Goal: Task Accomplishment & Management: Use online tool/utility

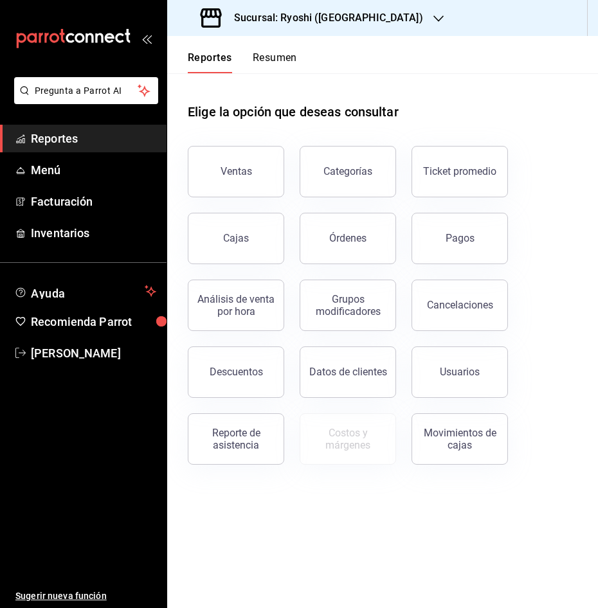
click at [61, 141] on span "Reportes" at bounding box center [93, 138] width 125 height 17
click at [224, 180] on button "Ventas" at bounding box center [236, 171] width 96 height 51
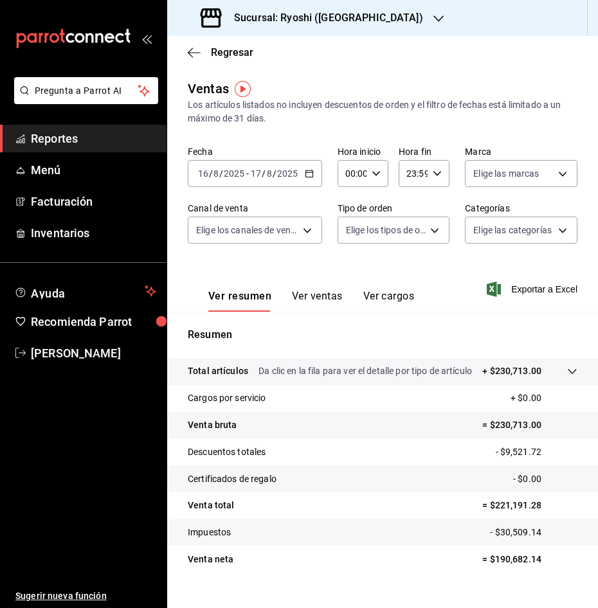
click at [310, 174] on icon "button" at bounding box center [309, 173] width 9 height 9
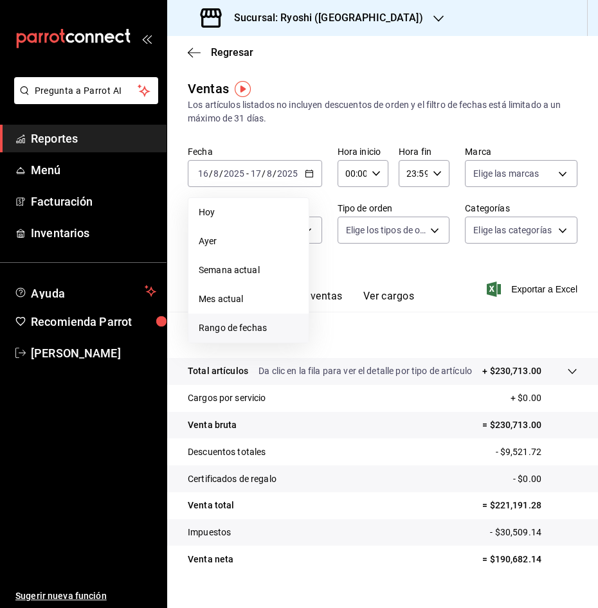
click at [253, 327] on span "Rango de fechas" at bounding box center [249, 329] width 100 height 14
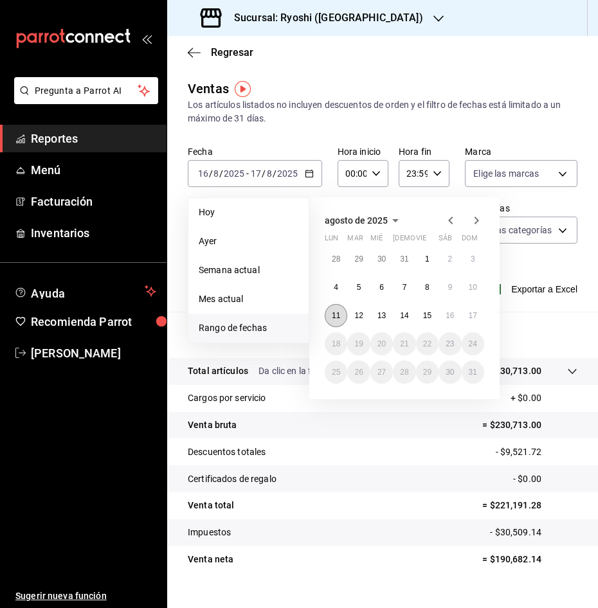
click at [340, 314] on abbr "11" at bounding box center [336, 315] width 8 height 9
click at [447, 315] on abbr "16" at bounding box center [450, 315] width 8 height 9
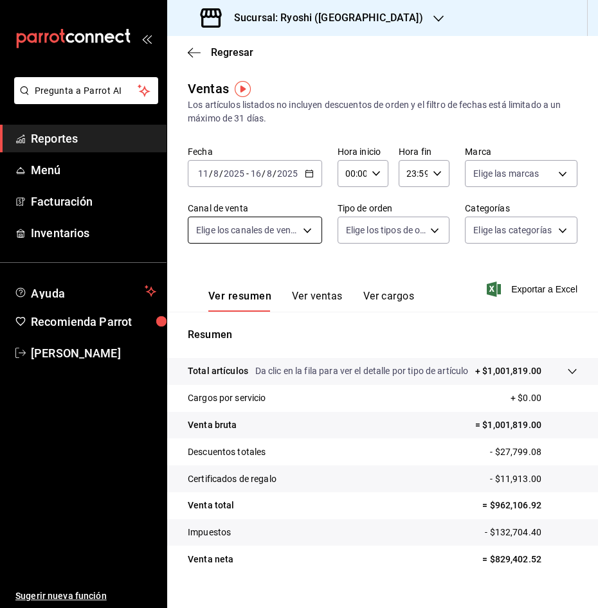
click at [303, 233] on body "Pregunta a Parrot AI Reportes Menú Facturación Inventarios Ayuda Recomienda Par…" at bounding box center [299, 304] width 598 height 608
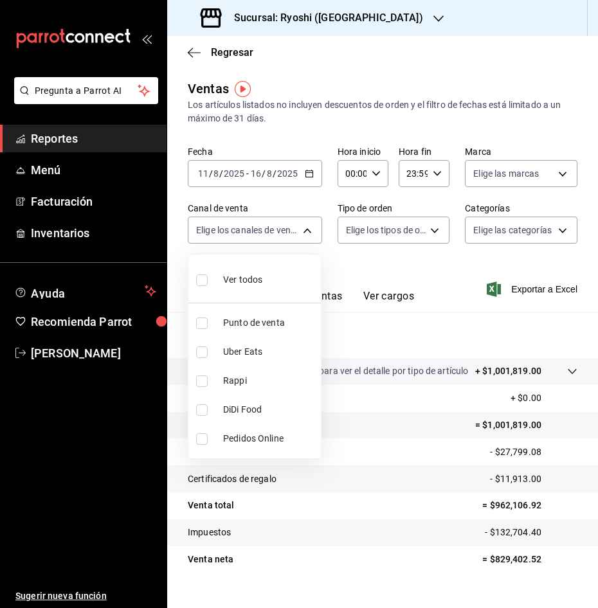
click at [300, 233] on div at bounding box center [299, 304] width 598 height 608
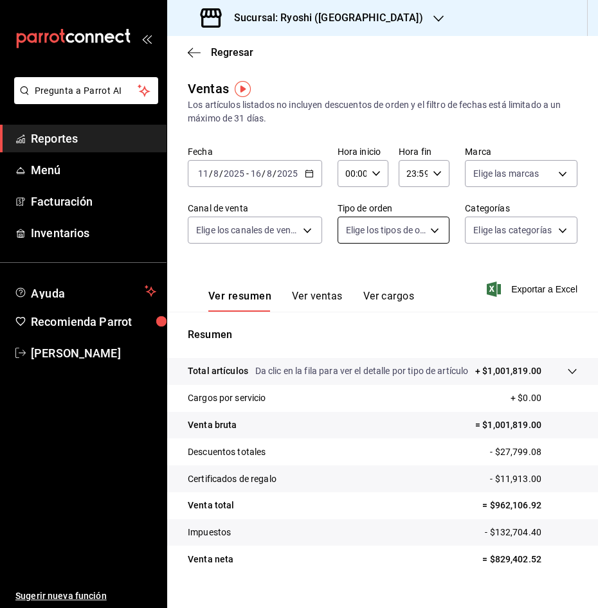
click at [441, 228] on body "Pregunta a Parrot AI Reportes Menú Facturación Inventarios Ayuda Recomienda Par…" at bounding box center [299, 304] width 598 height 608
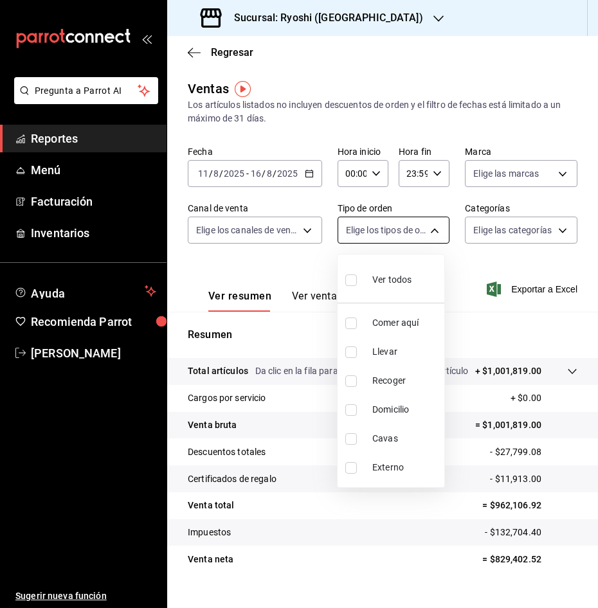
click at [441, 228] on div at bounding box center [299, 304] width 598 height 608
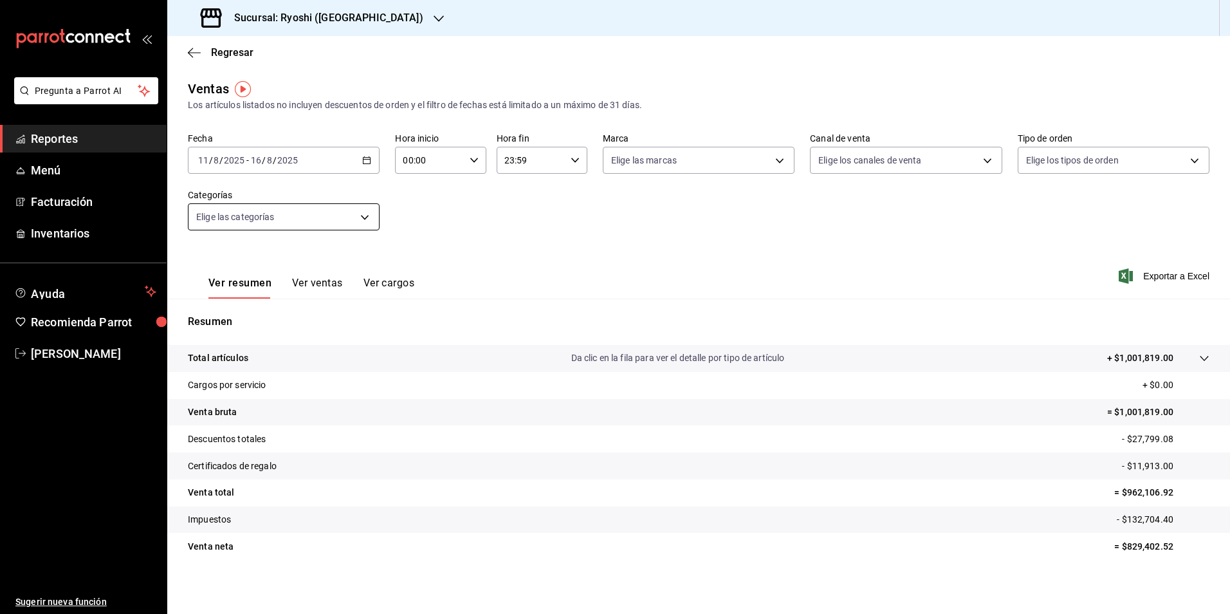
click at [332, 220] on body "Pregunta a Parrot AI Reportes Menú Facturación Inventarios Ayuda Recomienda Par…" at bounding box center [615, 307] width 1230 height 614
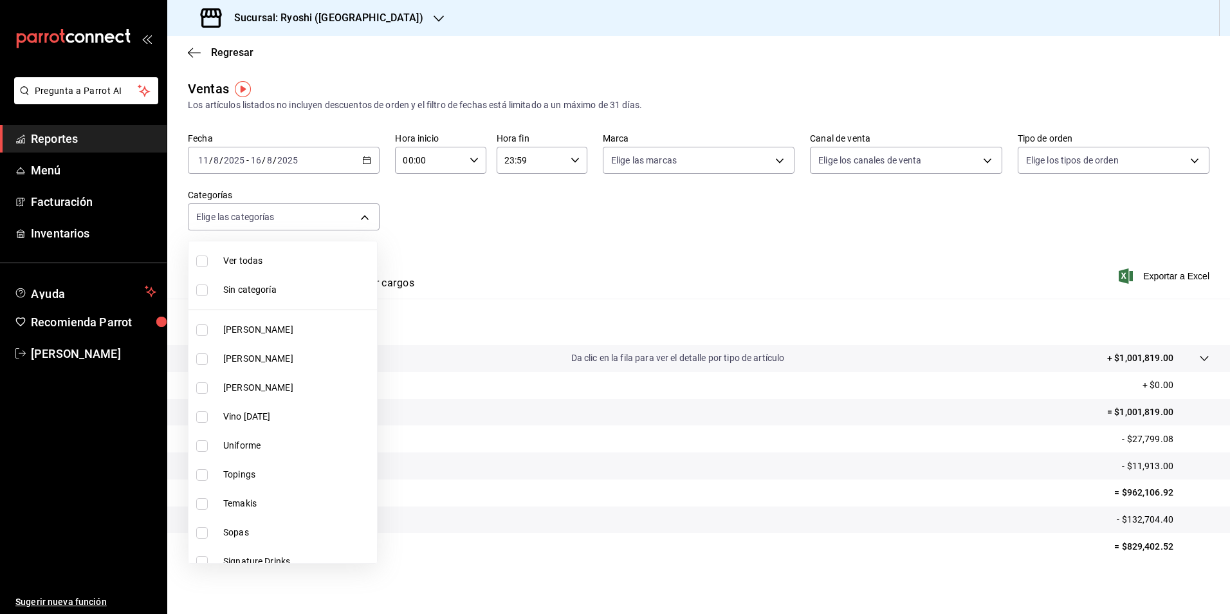
click at [204, 266] on input "checkbox" at bounding box center [202, 261] width 12 height 12
checkbox input "true"
type input "cac91b0d-36d9-4c91-ae8f-f0337e3062a3,85315008-b38c-4609-9071-854245cf735d,eb768…"
checkbox input "true"
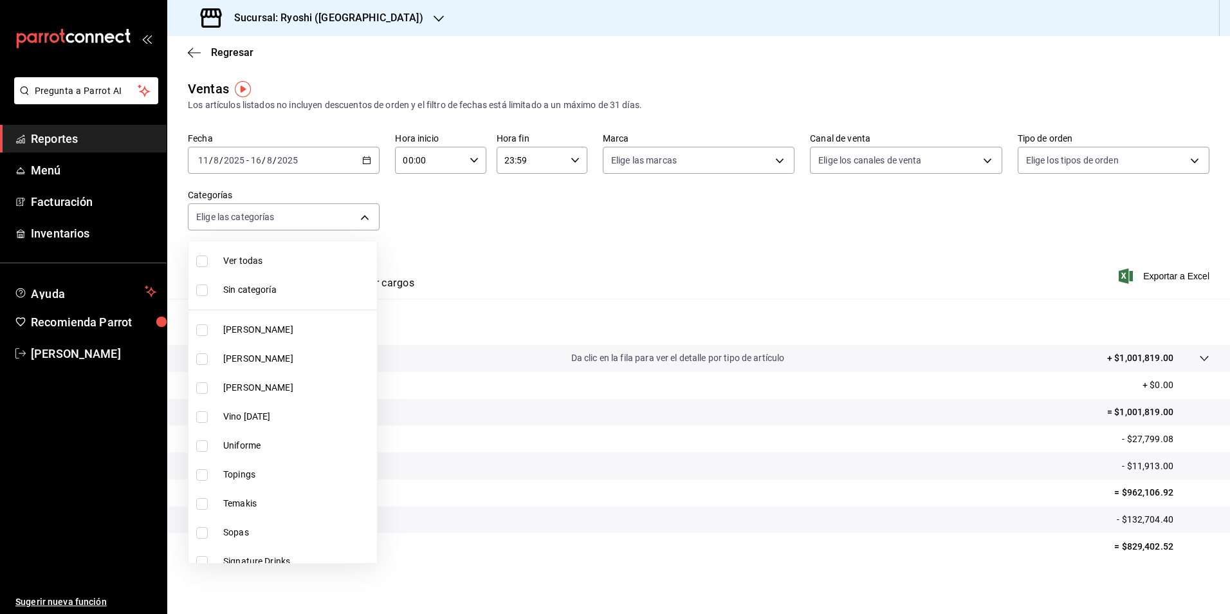
checkbox input "true"
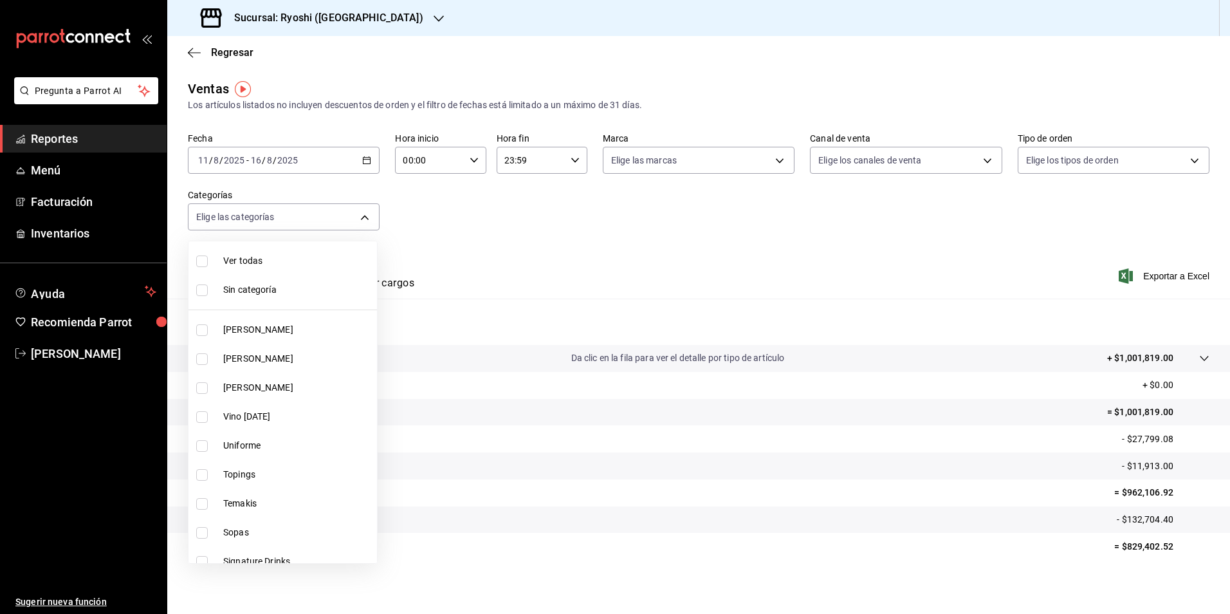
checkbox input "true"
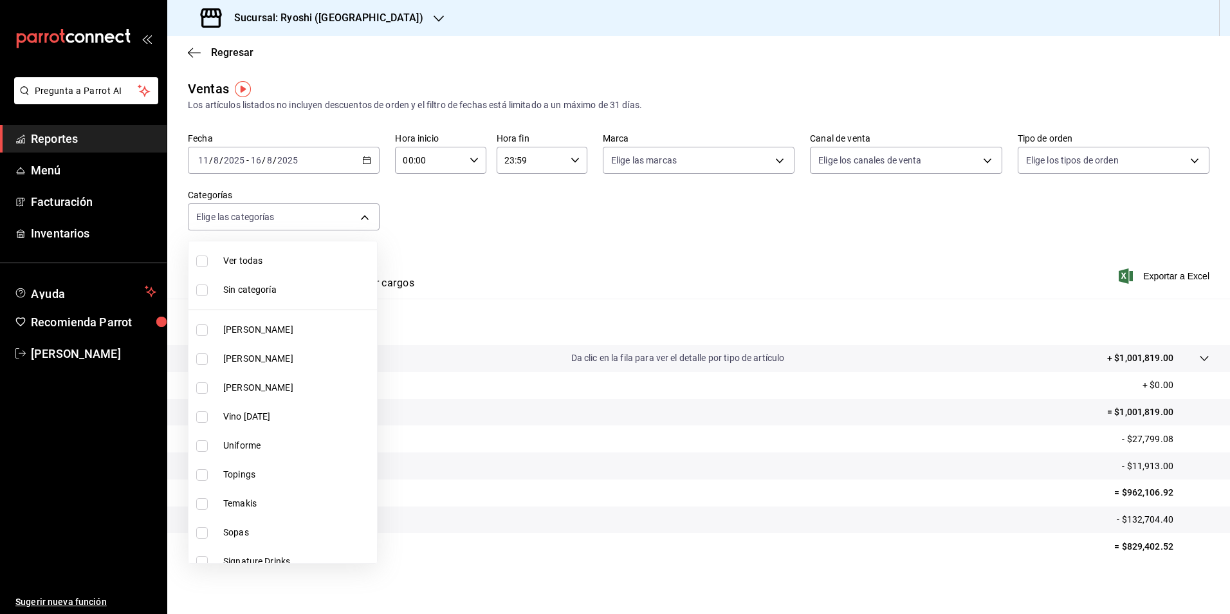
checkbox input "true"
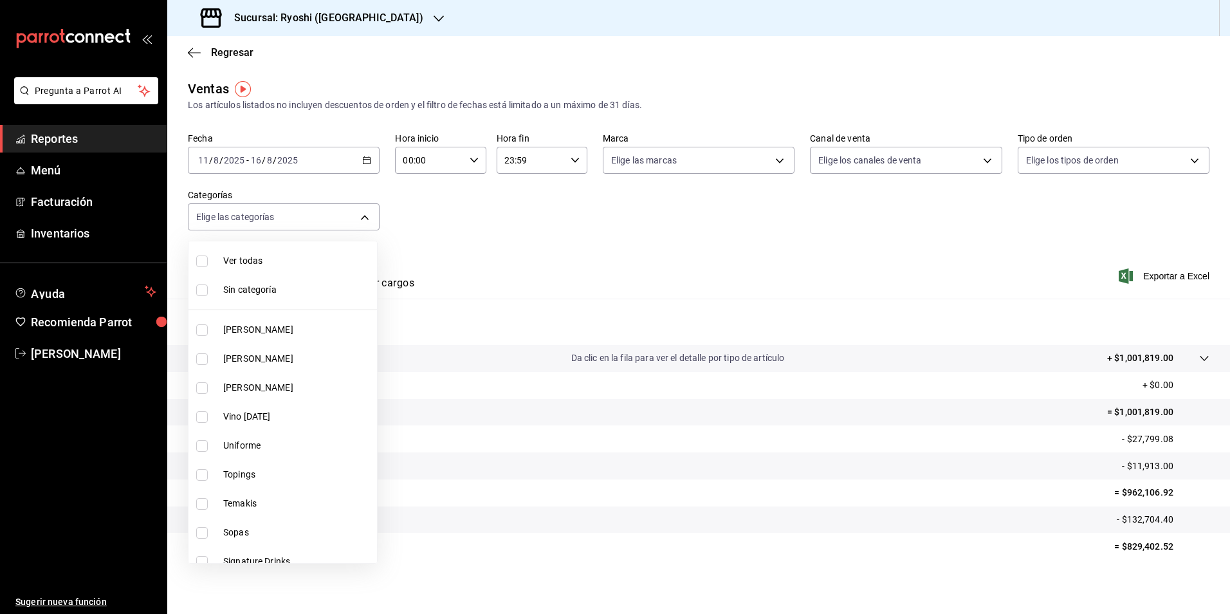
checkbox input "true"
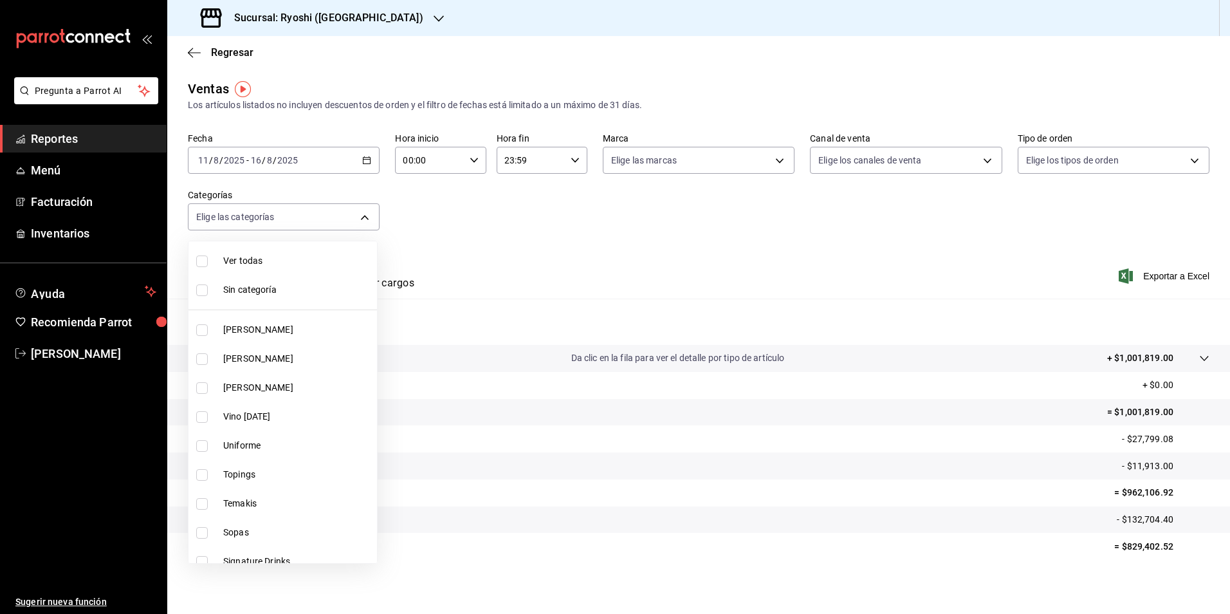
checkbox input "true"
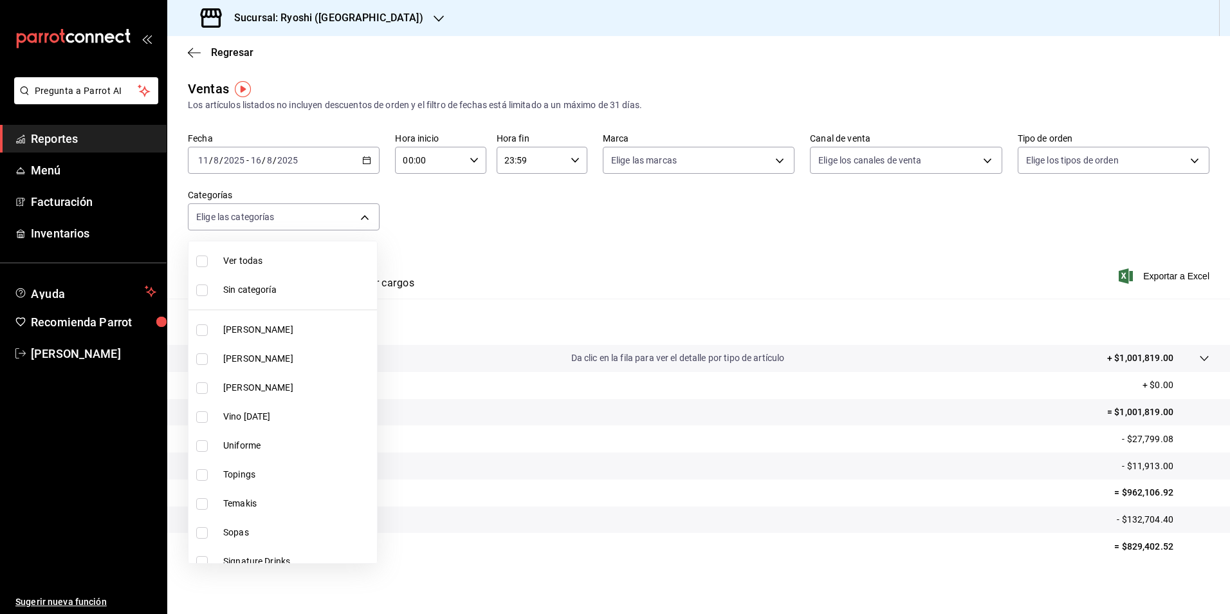
checkbox input "true"
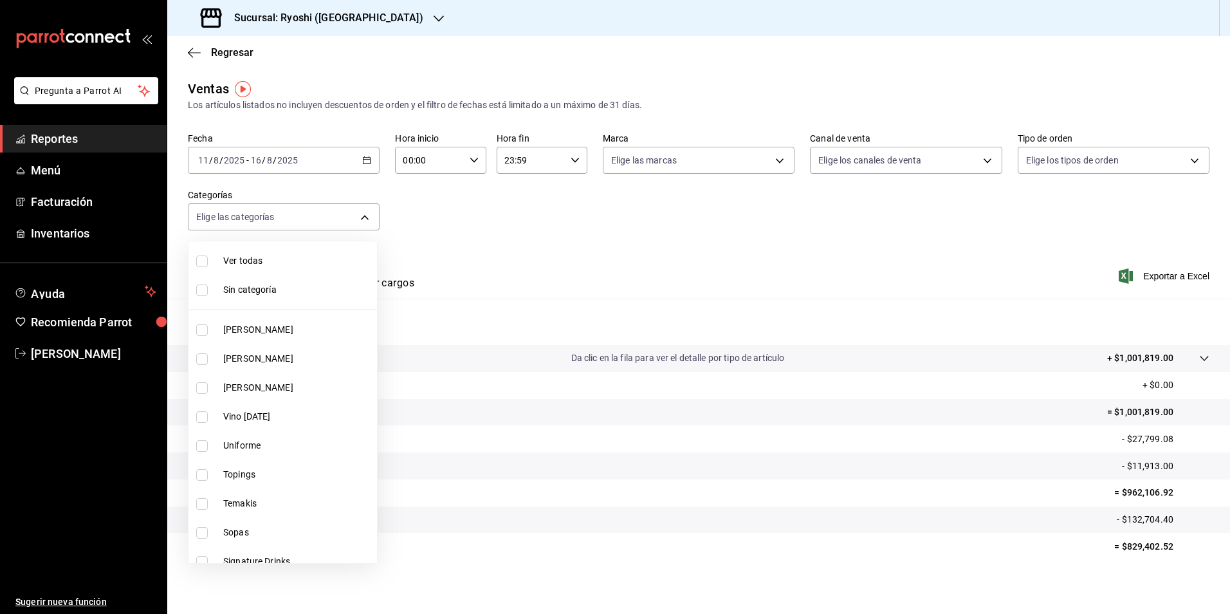
checkbox input "true"
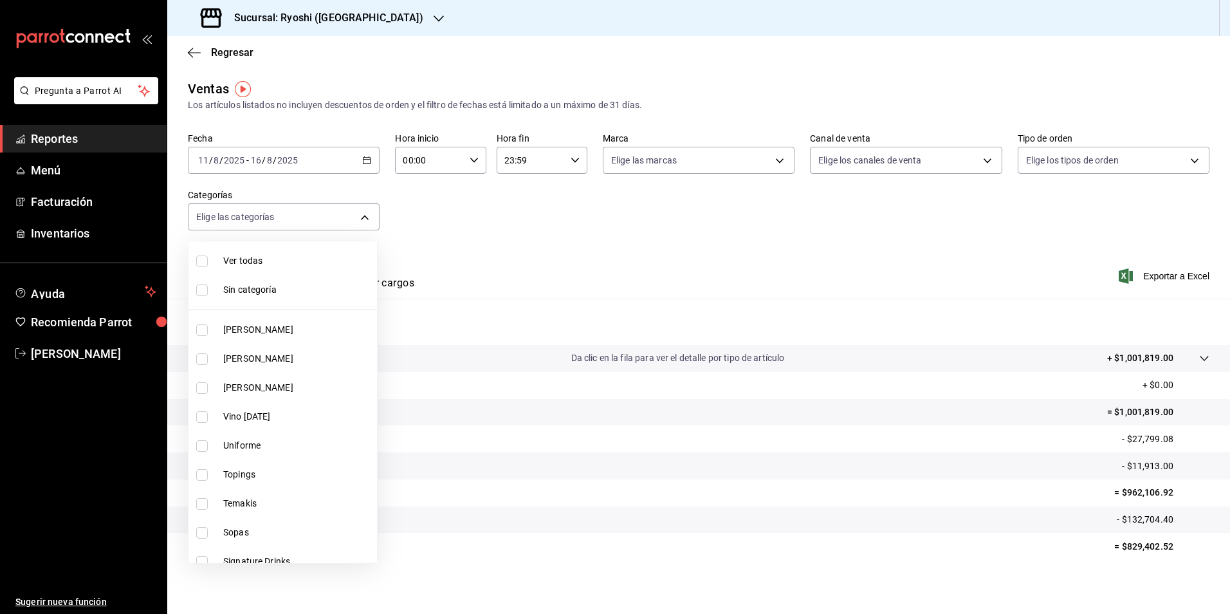
checkbox input "true"
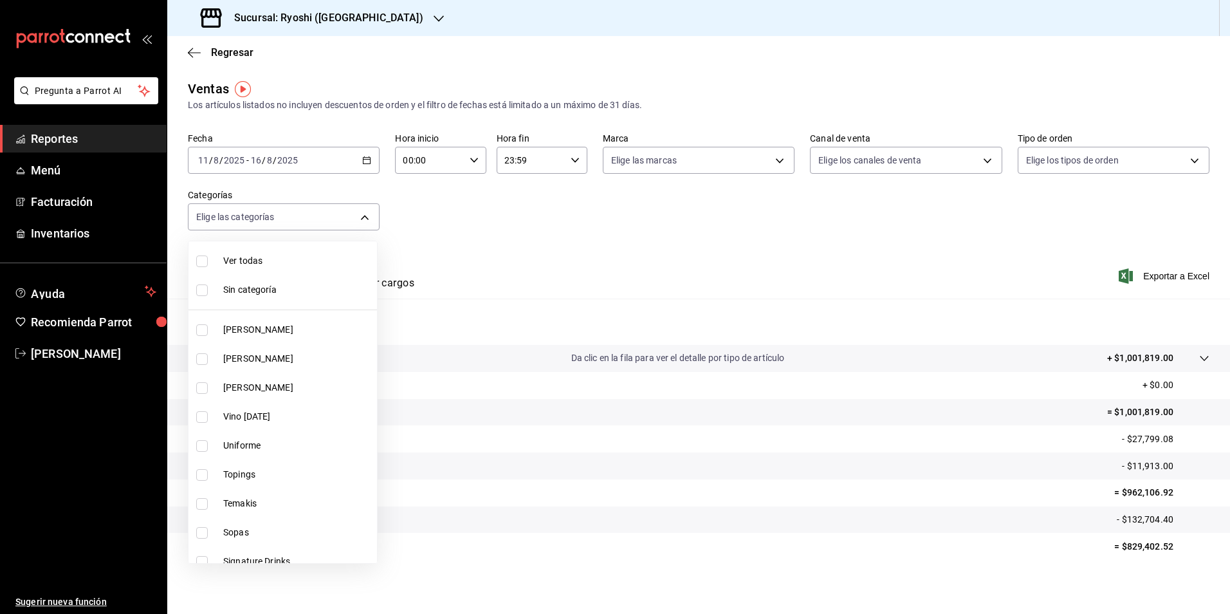
checkbox input "true"
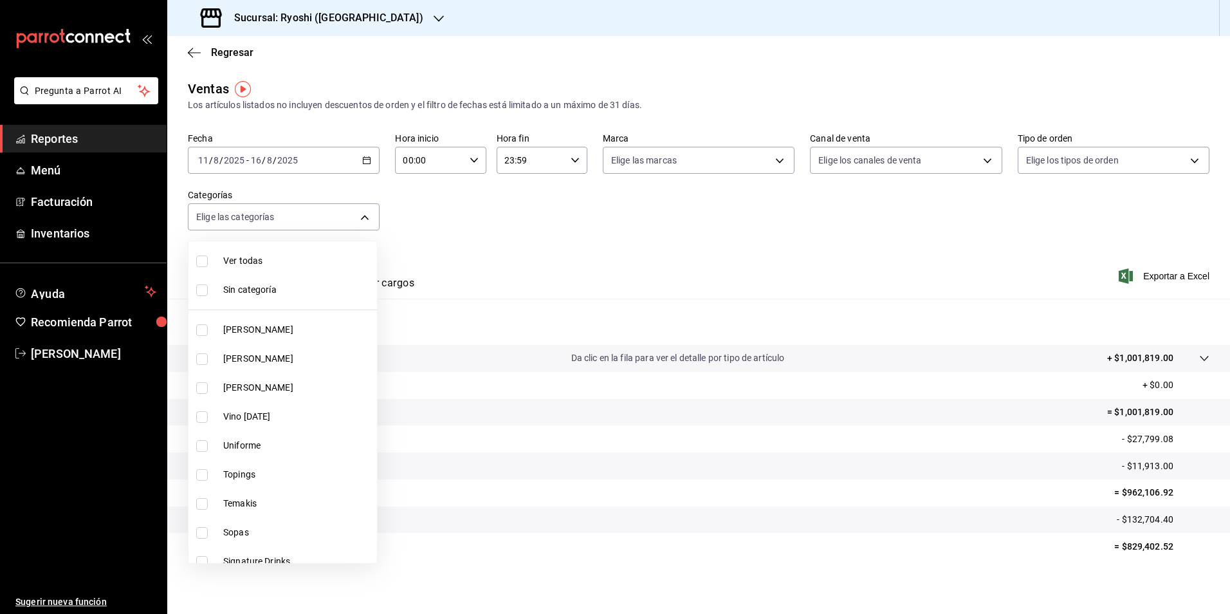
checkbox input "true"
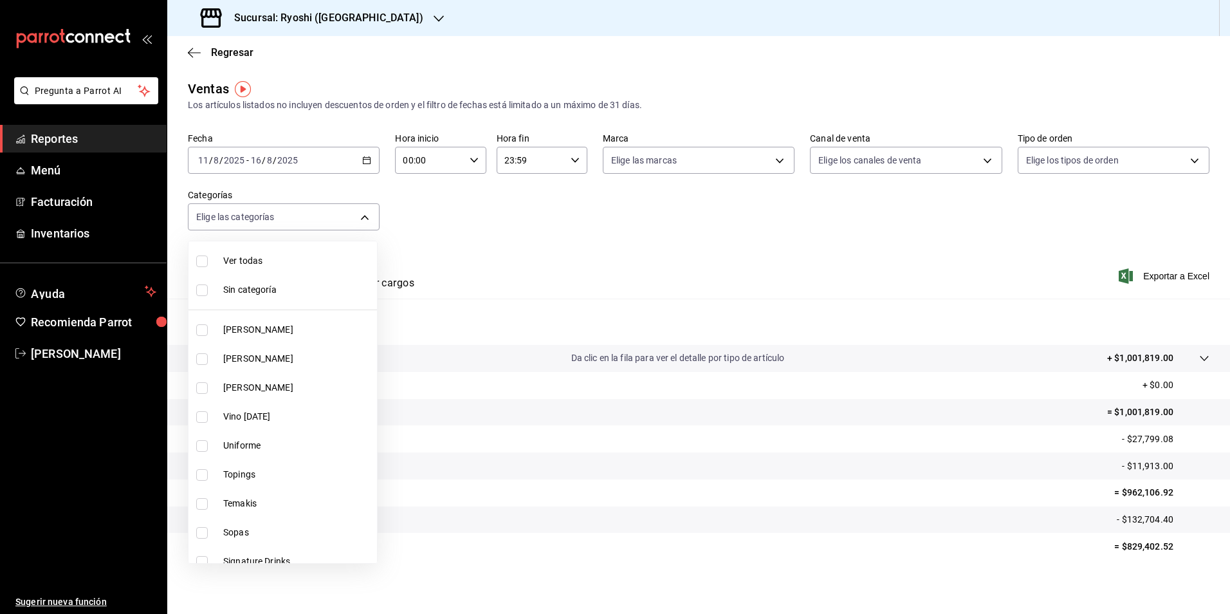
checkbox input "true"
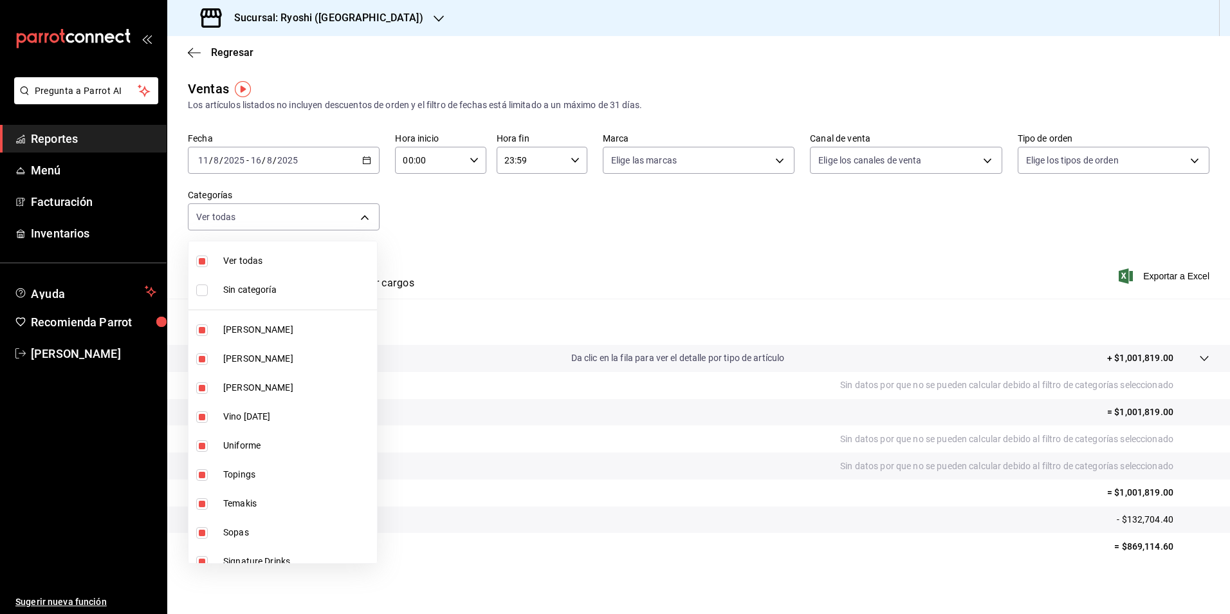
click at [598, 275] on div at bounding box center [615, 307] width 1230 height 614
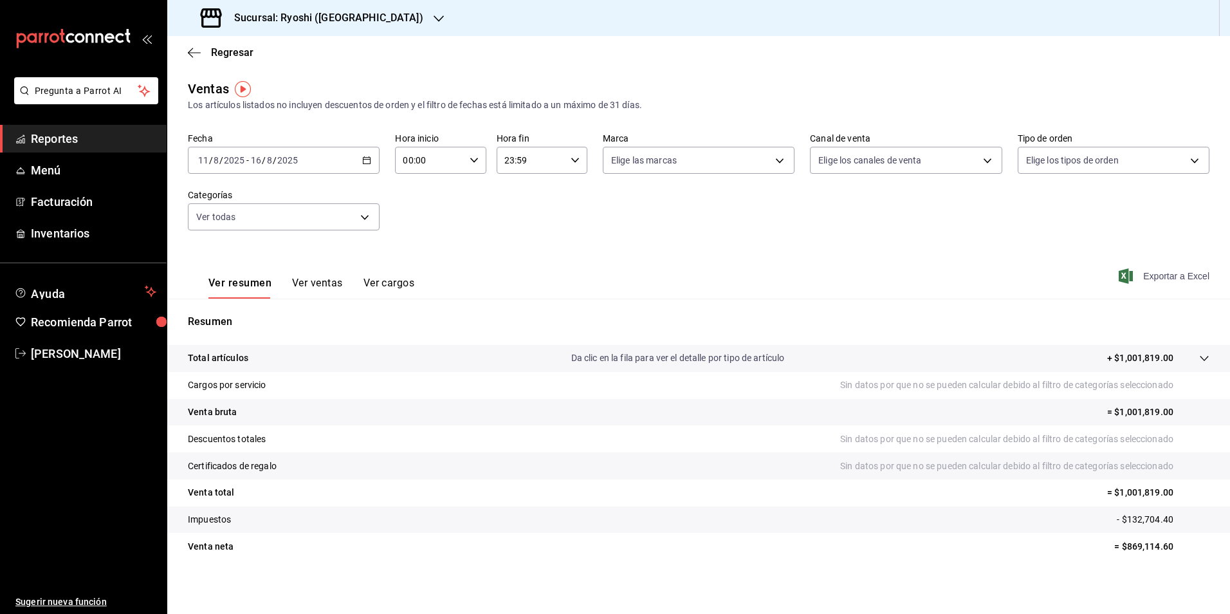
click at [598, 280] on span "Exportar a Excel" at bounding box center [1165, 275] width 88 height 15
